Goal: Obtain resource: Download file/media

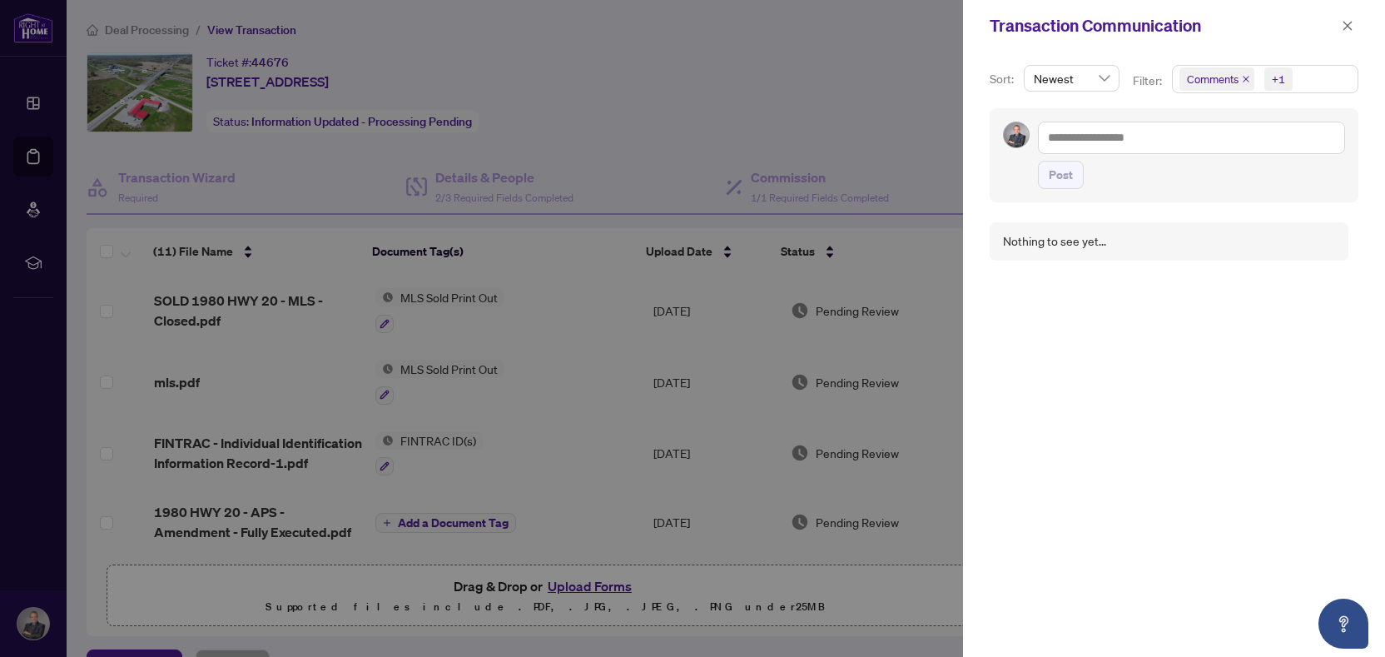
click at [1345, 31] on icon "close" at bounding box center [1348, 26] width 12 height 12
click at [1350, 28] on icon "close" at bounding box center [1347, 25] width 9 height 9
click at [1344, 26] on icon "close" at bounding box center [1348, 26] width 12 height 12
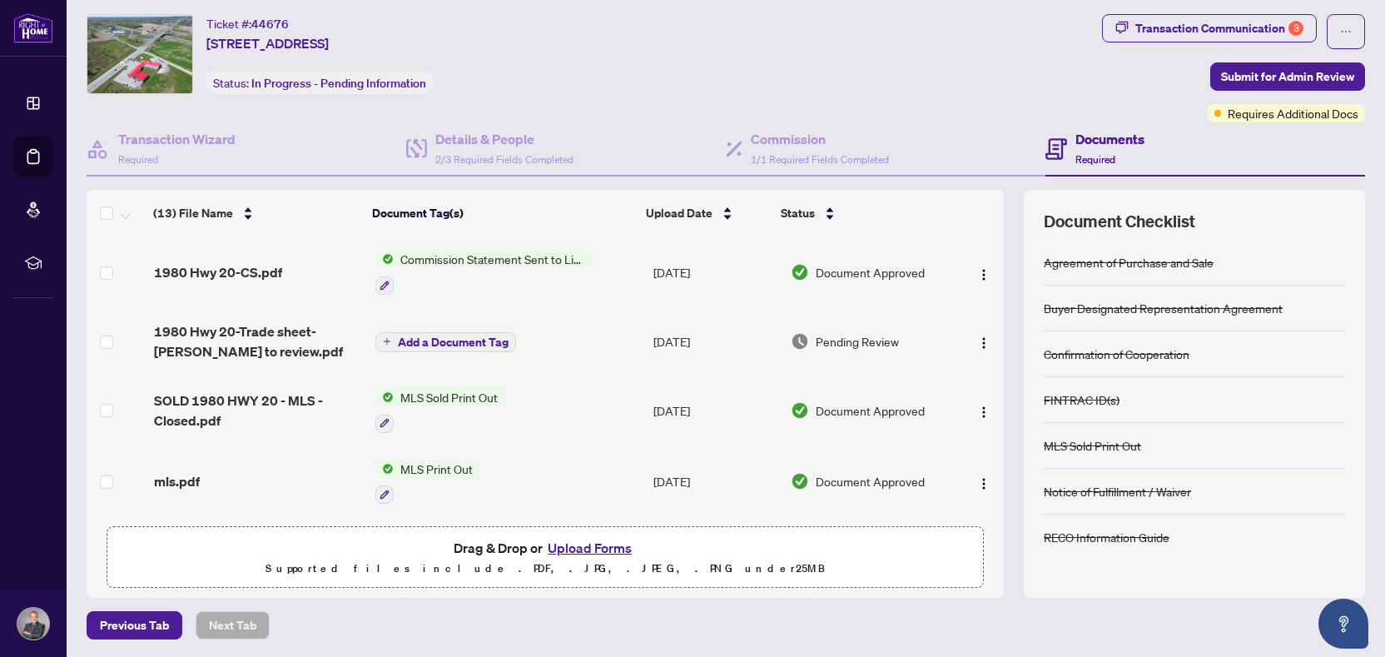
click at [506, 254] on span "Commission Statement Sent to Listing Brokerage" at bounding box center [492, 259] width 197 height 18
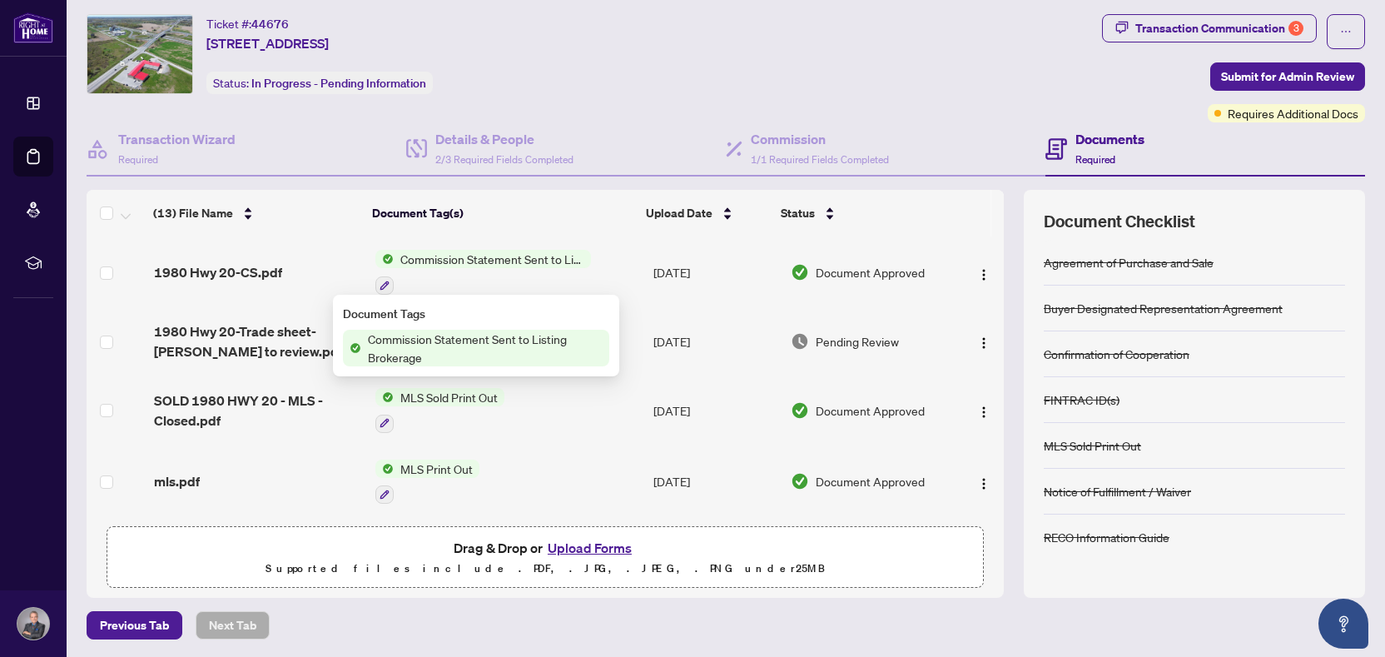
click at [526, 348] on span "Commission Statement Sent to Listing Brokerage" at bounding box center [485, 348] width 248 height 37
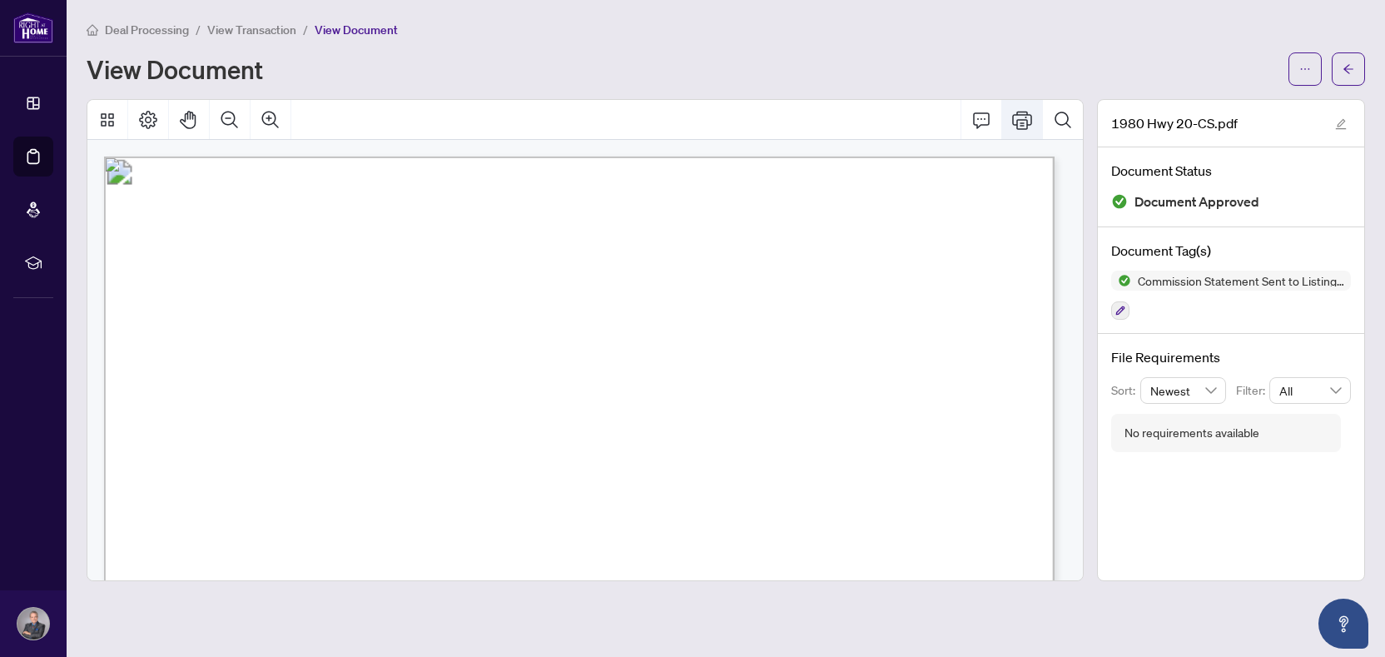
click at [1015, 120] on icon "Print" at bounding box center [1022, 120] width 20 height 20
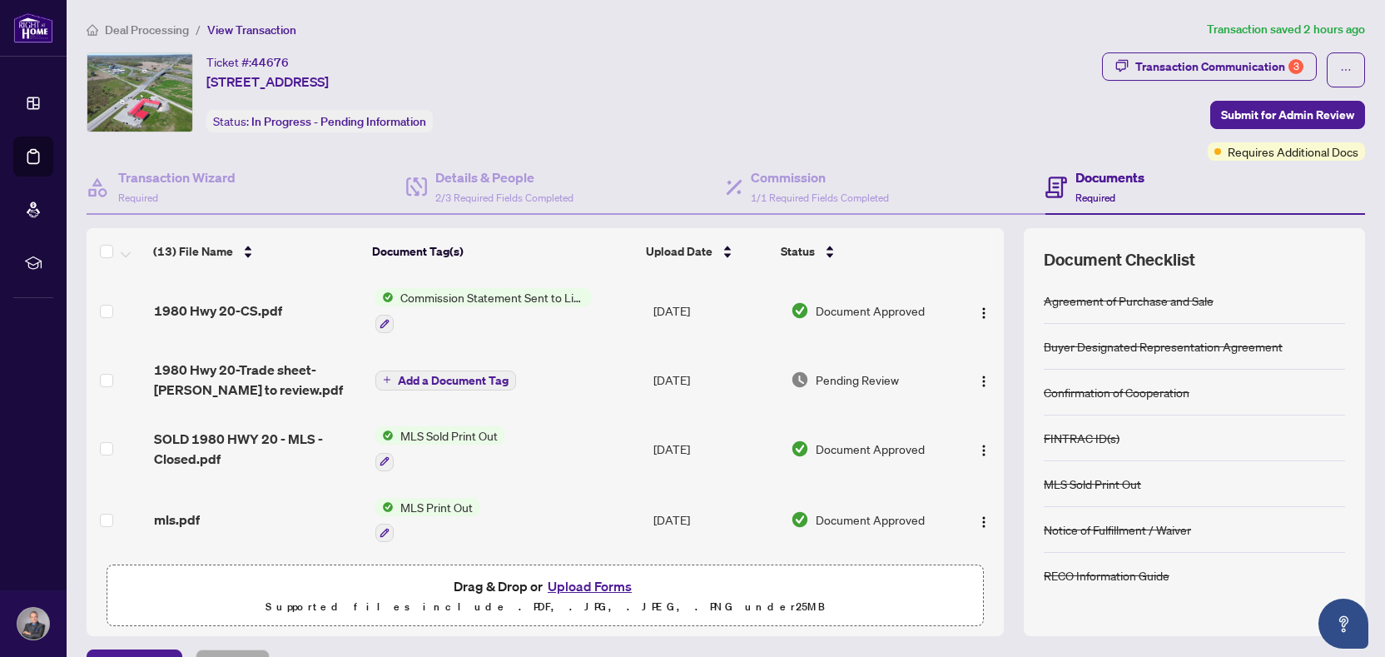
click at [697, 378] on td "Sep/23/2025" at bounding box center [715, 379] width 137 height 67
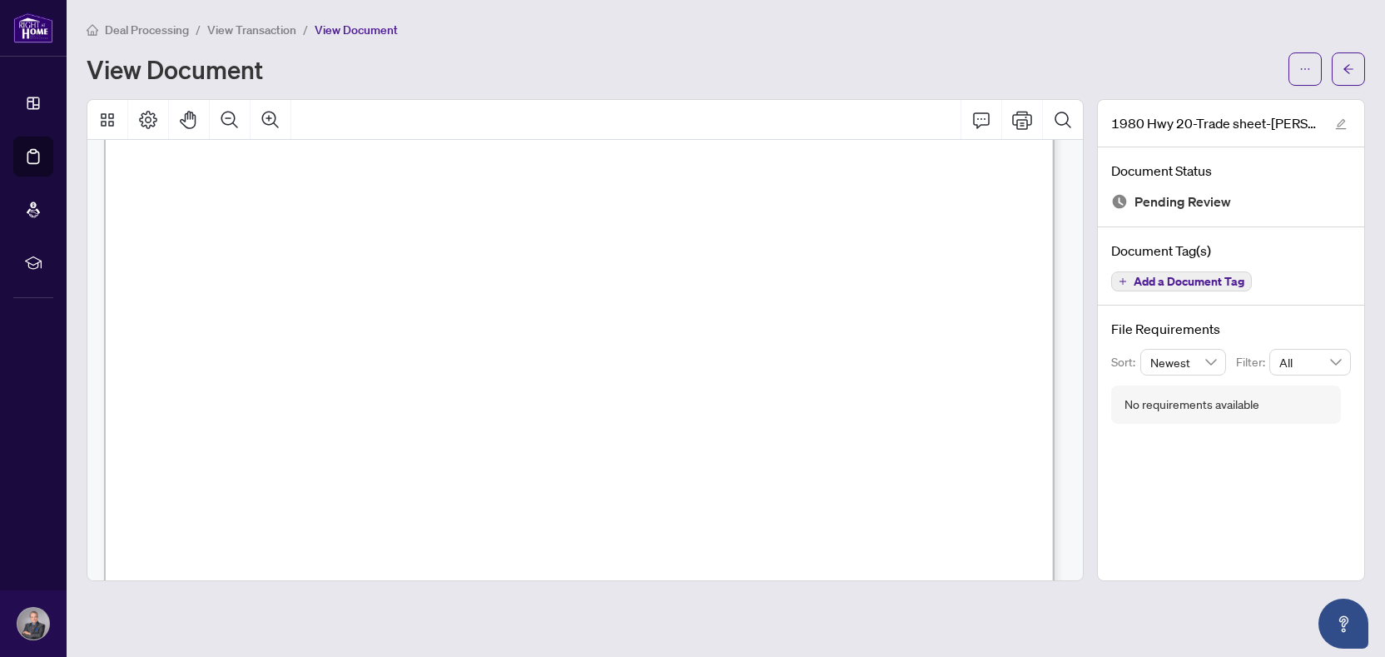
scroll to position [4, 0]
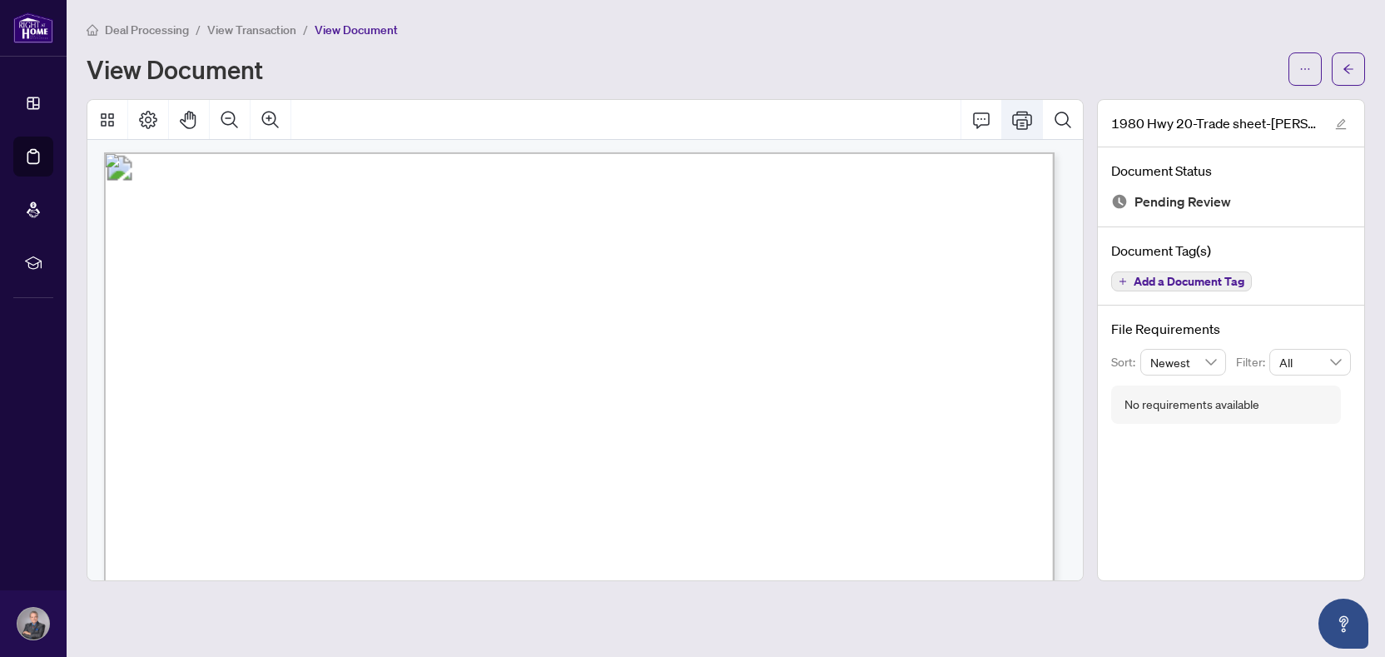
click at [1027, 122] on icon "Print" at bounding box center [1022, 120] width 20 height 18
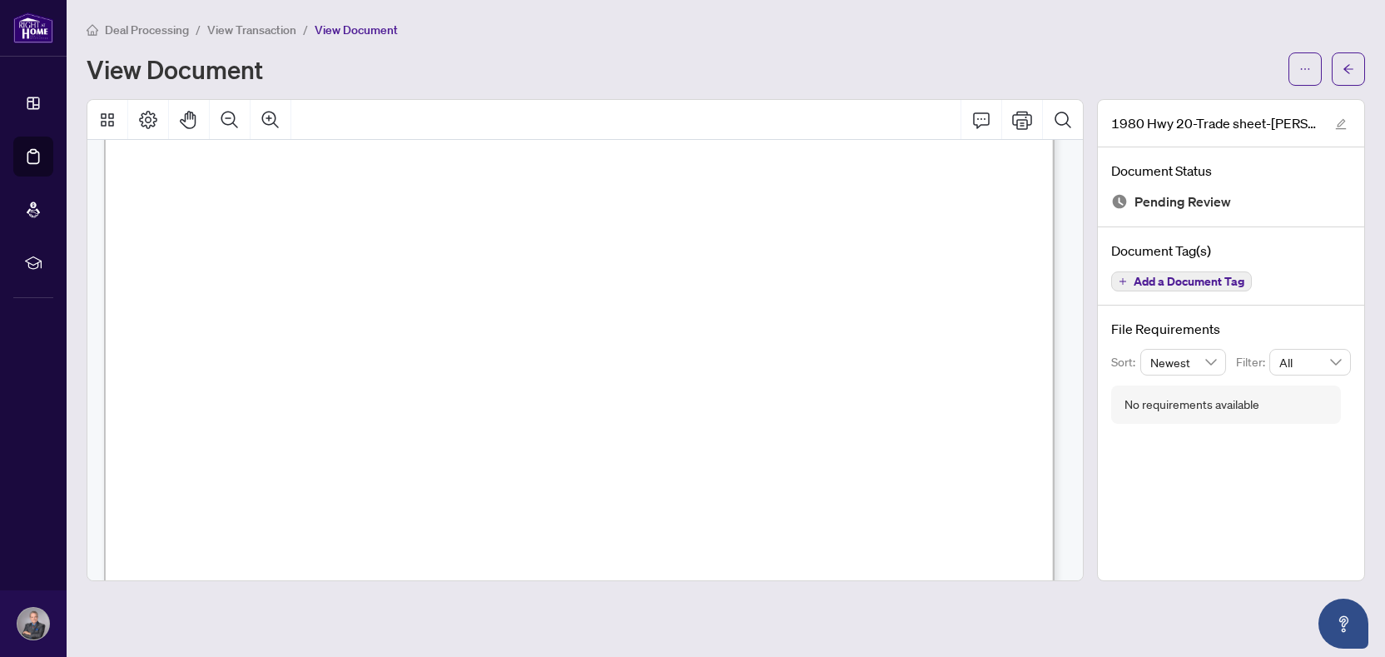
scroll to position [355, 0]
